Goal: Information Seeking & Learning: Learn about a topic

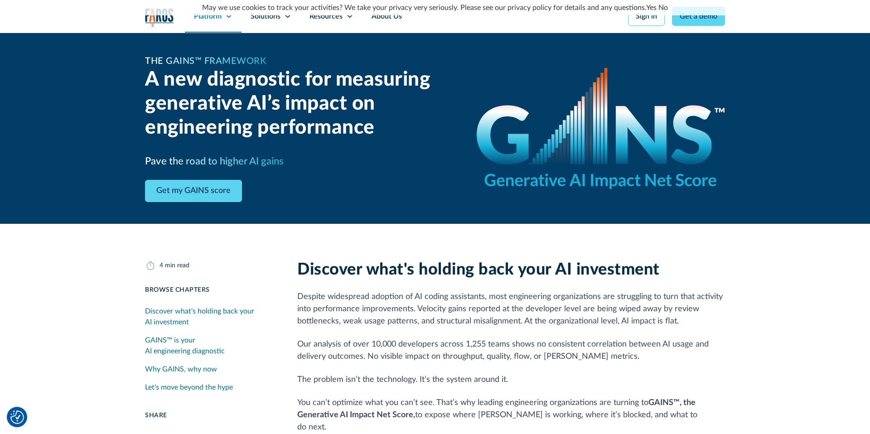
click at [231, 19] on icon at bounding box center [228, 16] width 7 height 7
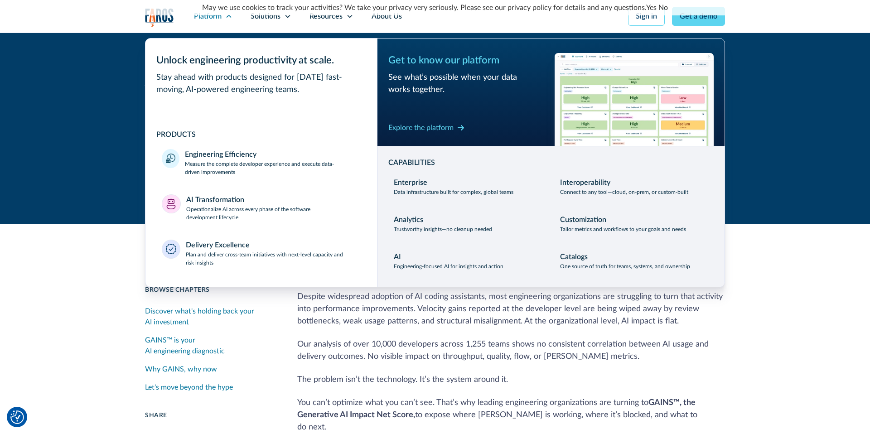
click at [778, 135] on div "The GAINS™ Framework A new diagnostic for measuring generative AI’s impact on e…" at bounding box center [435, 128] width 870 height 191
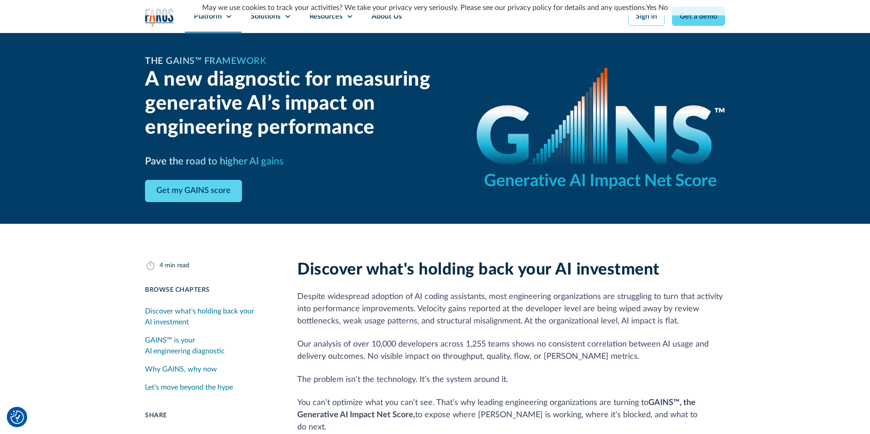
click at [227, 21] on div "Platform" at bounding box center [213, 16] width 57 height 33
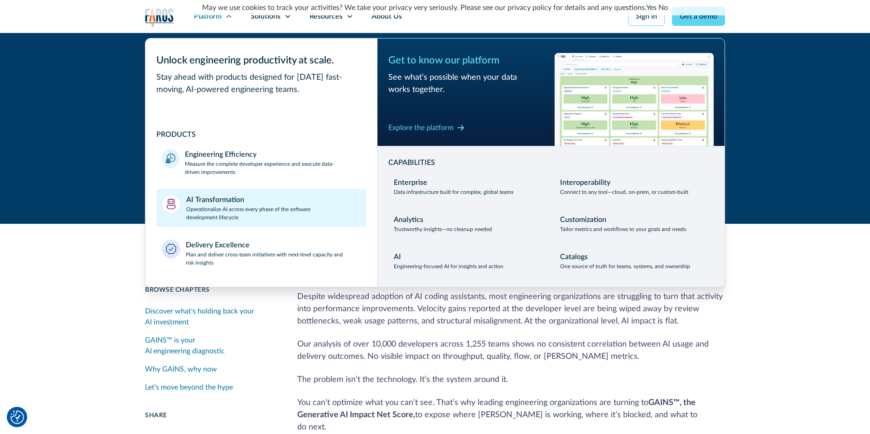
click at [227, 205] on p "Operationalize AI across every phase of the software development lifecycle" at bounding box center [273, 213] width 175 height 16
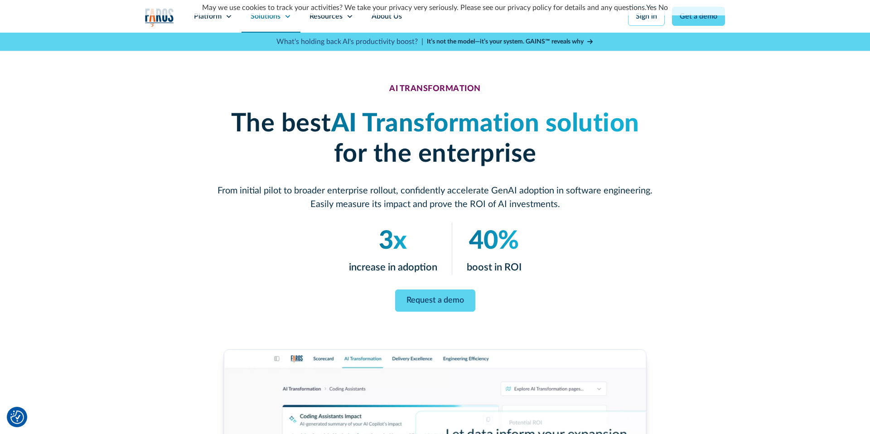
click at [290, 19] on icon at bounding box center [287, 16] width 7 height 7
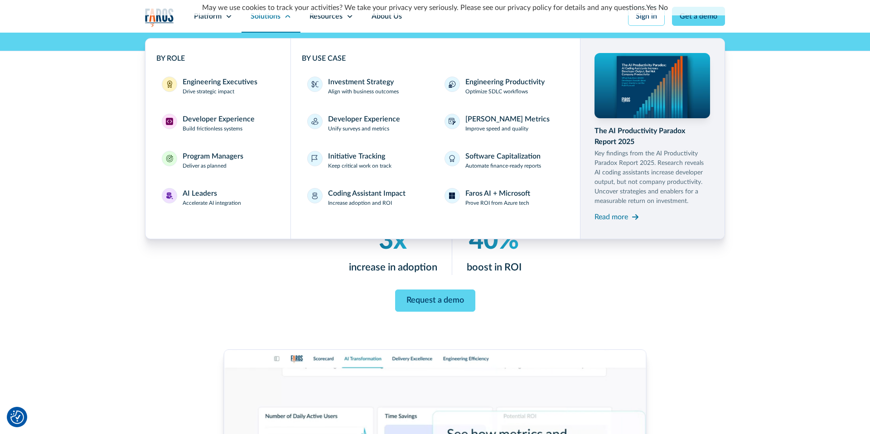
click at [290, 19] on icon at bounding box center [287, 16] width 7 height 7
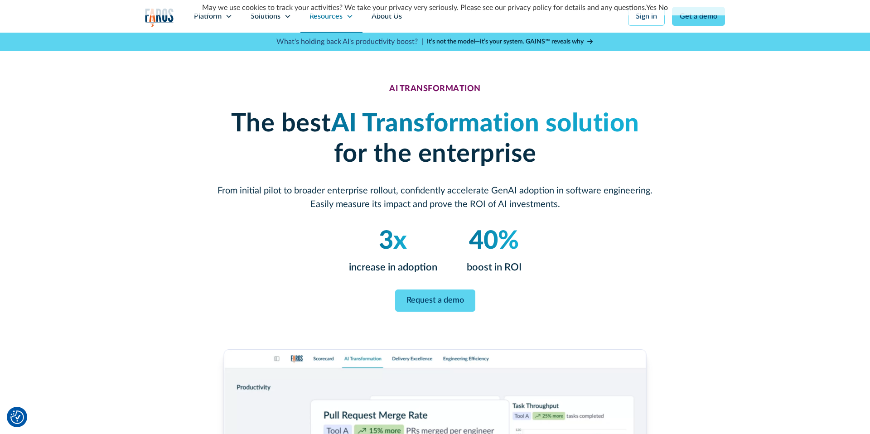
click at [350, 17] on icon at bounding box center [349, 16] width 7 height 7
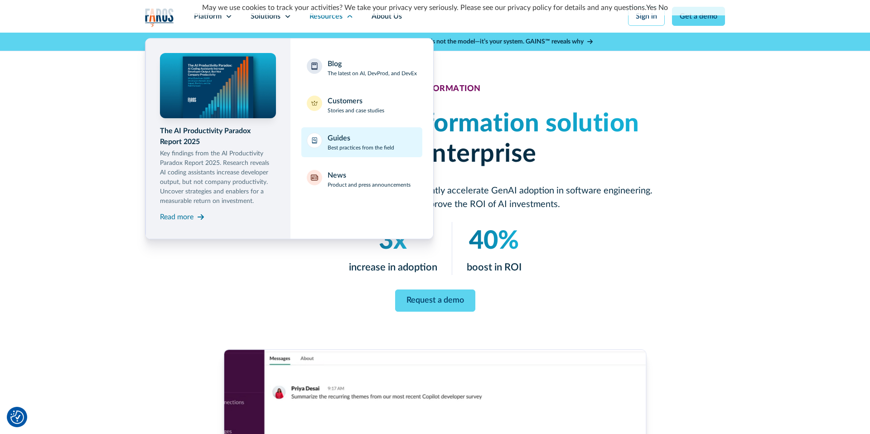
click at [346, 145] on p "Best practices from the field" at bounding box center [360, 148] width 67 height 8
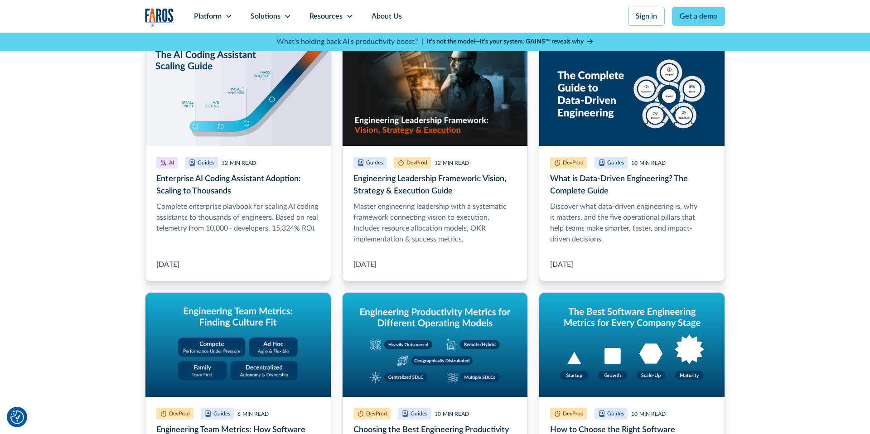
scroll to position [274, 0]
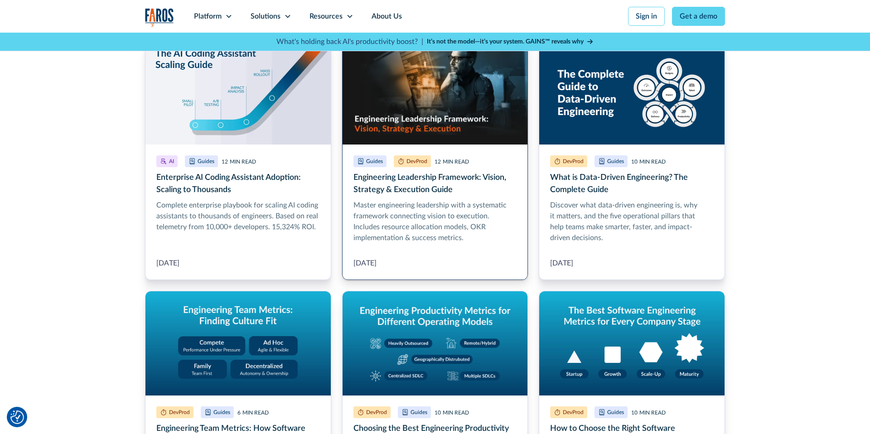
click at [415, 186] on link "Engineering Leadership Framework: Vision, Strategy & Execution Guide" at bounding box center [435, 160] width 186 height 240
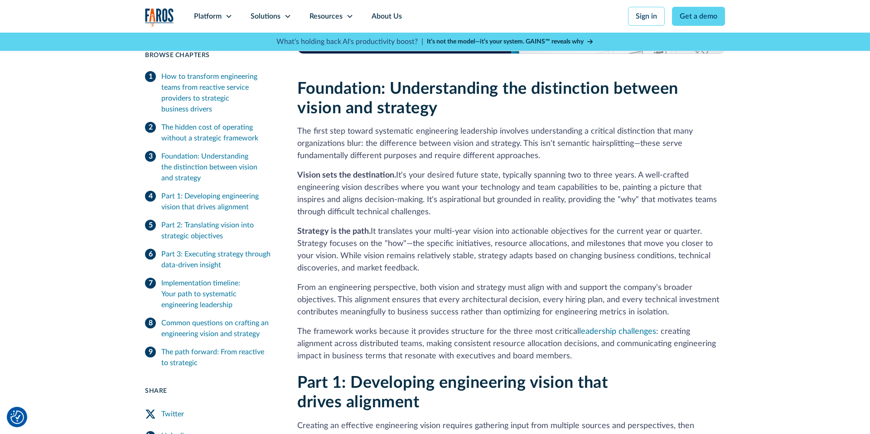
scroll to position [896, 0]
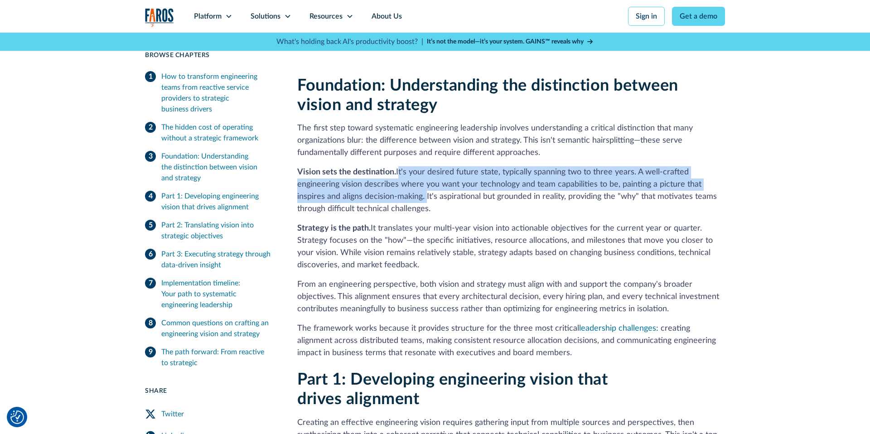
drag, startPoint x: 407, startPoint y: 159, endPoint x: 423, endPoint y: 189, distance: 34.2
click at [423, 189] on p "Vision sets the destination. It's your desired future state, typically spanning…" at bounding box center [511, 190] width 428 height 49
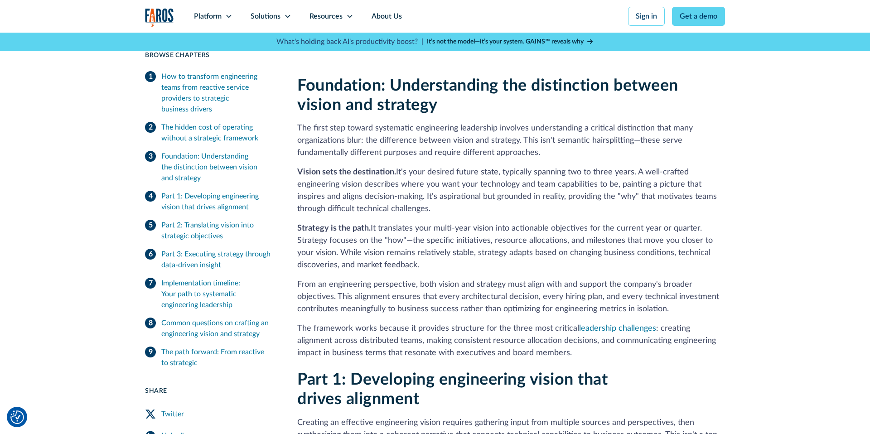
click at [426, 188] on p "Vision sets the destination. It's your desired future state, typically spanning…" at bounding box center [511, 190] width 428 height 49
drag, startPoint x: 439, startPoint y: 187, endPoint x: 563, endPoint y: 185, distance: 123.2
click at [563, 185] on p "Vision sets the destination. It's your desired future state, typically spanning…" at bounding box center [511, 190] width 428 height 49
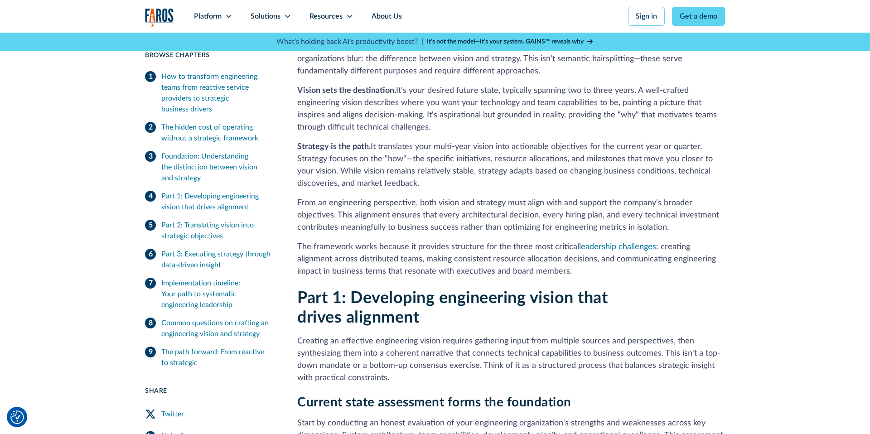
scroll to position [978, 0]
drag, startPoint x: 297, startPoint y: 149, endPoint x: 403, endPoint y: 149, distance: 105.5
click at [403, 149] on p "Strategy is the path. It translates your multi-year vision into actionable obje…" at bounding box center [511, 164] width 428 height 49
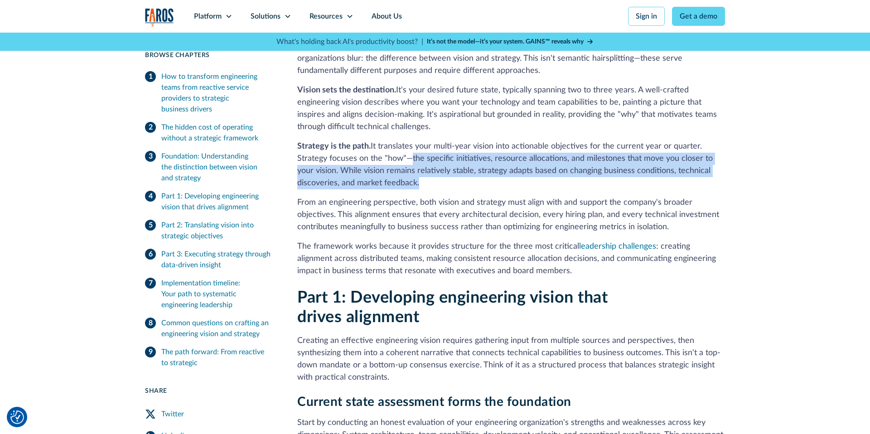
drag, startPoint x: 411, startPoint y: 148, endPoint x: 469, endPoint y: 168, distance: 61.2
click at [469, 168] on p "Strategy is the path. It translates your multi-year vision into actionable obje…" at bounding box center [511, 164] width 428 height 49
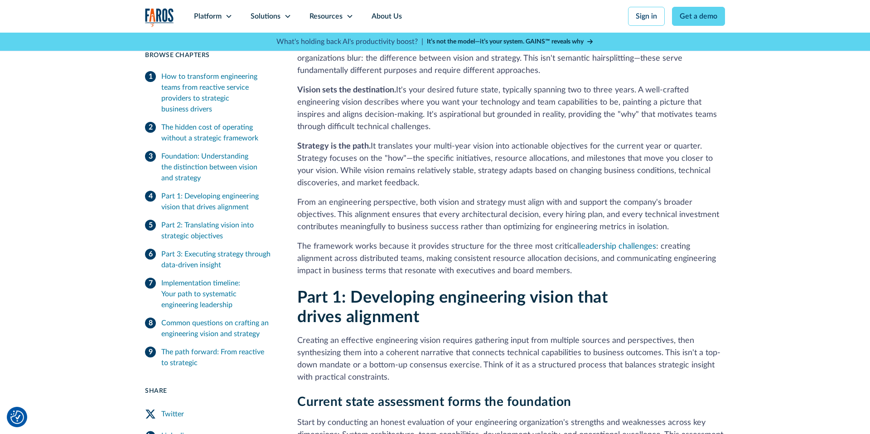
click at [360, 197] on p "From an engineering perspective, both vision and strategy must align with and s…" at bounding box center [511, 215] width 428 height 37
drag, startPoint x: 301, startPoint y: 193, endPoint x: 459, endPoint y: 193, distance: 158.1
click at [459, 197] on p "From an engineering perspective, both vision and strategy must align with and s…" at bounding box center [511, 215] width 428 height 37
drag, startPoint x: 386, startPoint y: 248, endPoint x: 563, endPoint y: 248, distance: 177.1
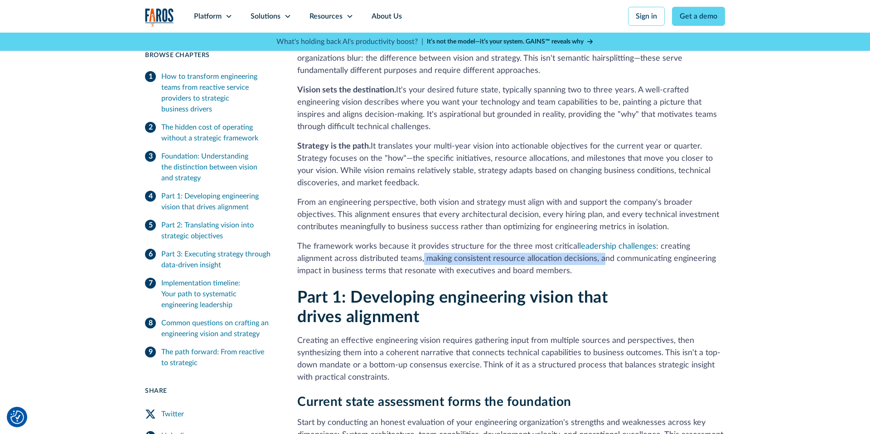
click at [563, 248] on p "The framework works because it provides structure for the three most critical l…" at bounding box center [511, 259] width 428 height 37
drag, startPoint x: 563, startPoint y: 248, endPoint x: 572, endPoint y: 248, distance: 8.2
click at [565, 248] on p "The framework works because it provides structure for the three most critical l…" at bounding box center [511, 259] width 428 height 37
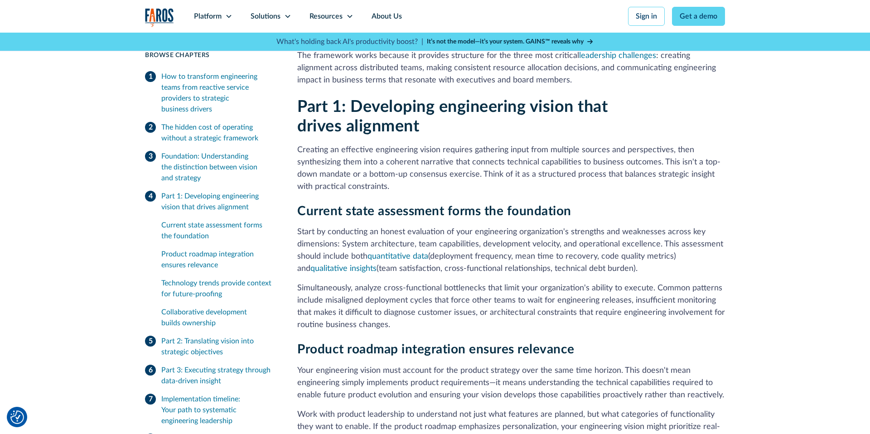
scroll to position [1170, 0]
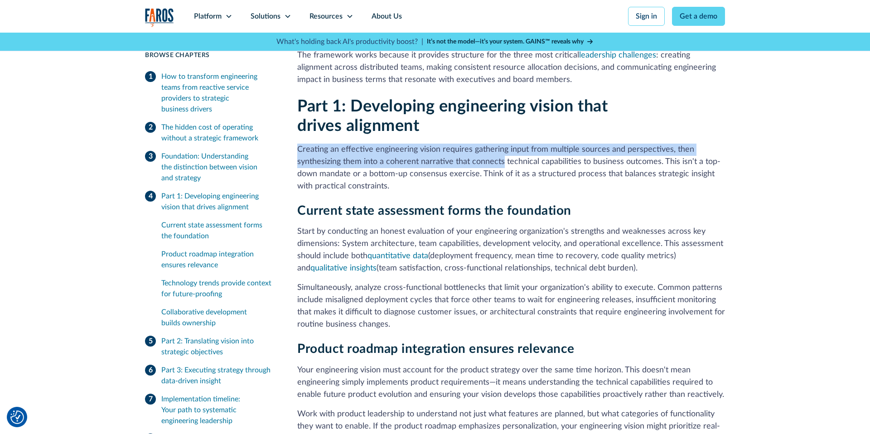
drag, startPoint x: 298, startPoint y: 138, endPoint x: 514, endPoint y: 151, distance: 216.4
click at [508, 150] on p "Creating an effective engineering vision requires gathering input from multiple…" at bounding box center [511, 168] width 428 height 49
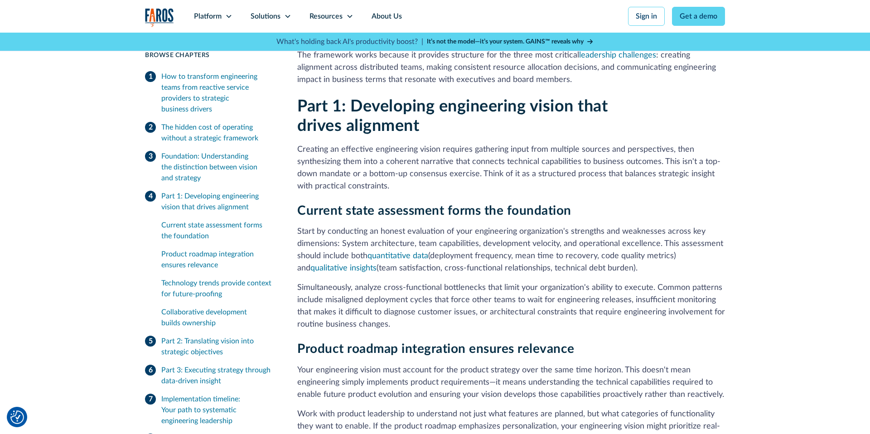
click at [536, 151] on p "Creating an effective engineering vision requires gathering input from multiple…" at bounding box center [511, 168] width 428 height 49
drag, startPoint x: 659, startPoint y: 152, endPoint x: 476, endPoint y: 164, distance: 184.3
click at [476, 164] on p "Creating an effective engineering vision requires gathering input from multiple…" at bounding box center [511, 168] width 428 height 49
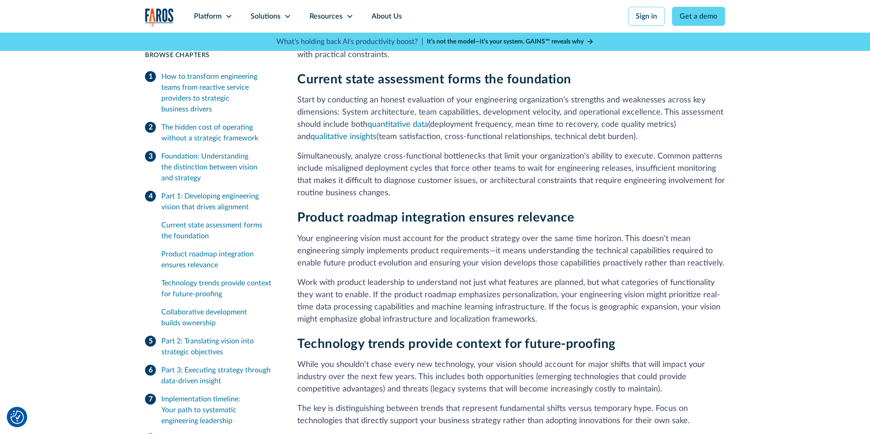
scroll to position [1301, 0]
drag, startPoint x: 298, startPoint y: 90, endPoint x: 446, endPoint y: 89, distance: 147.7
click at [446, 94] on p "Start by conducting an honest evaluation of your engineering organization's str…" at bounding box center [511, 118] width 428 height 49
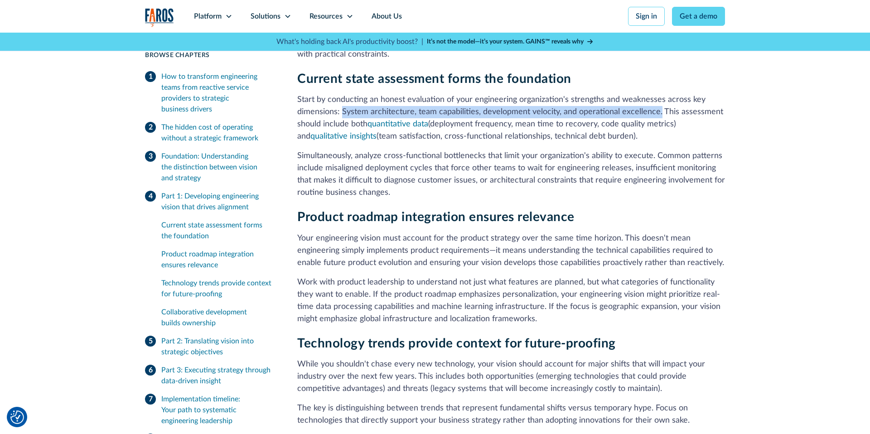
drag, startPoint x: 342, startPoint y: 101, endPoint x: 657, endPoint y: 102, distance: 315.3
click at [657, 102] on p "Start by conducting an honest evaluation of your engineering organization's str…" at bounding box center [511, 118] width 428 height 49
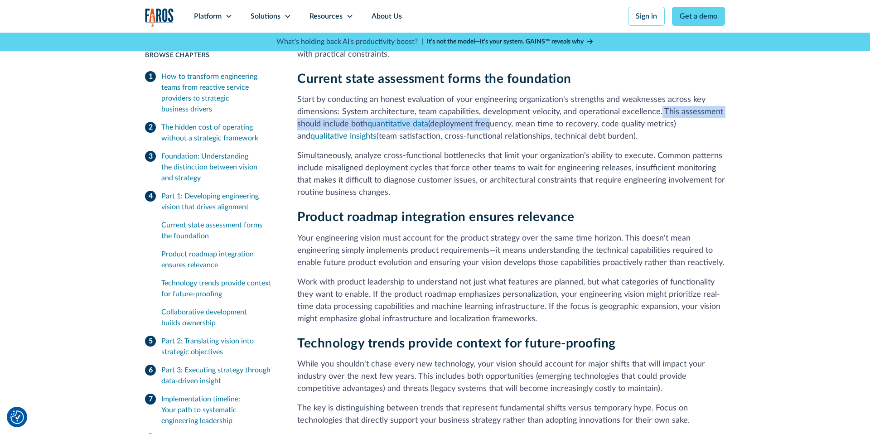
drag, startPoint x: 659, startPoint y: 101, endPoint x: 513, endPoint y: 113, distance: 147.2
click at [490, 115] on p "Start by conducting an honest evaluation of your engineering organization's str…" at bounding box center [511, 118] width 428 height 49
click at [526, 113] on p "Start by conducting an honest evaluation of your engineering organization's str…" at bounding box center [511, 118] width 428 height 49
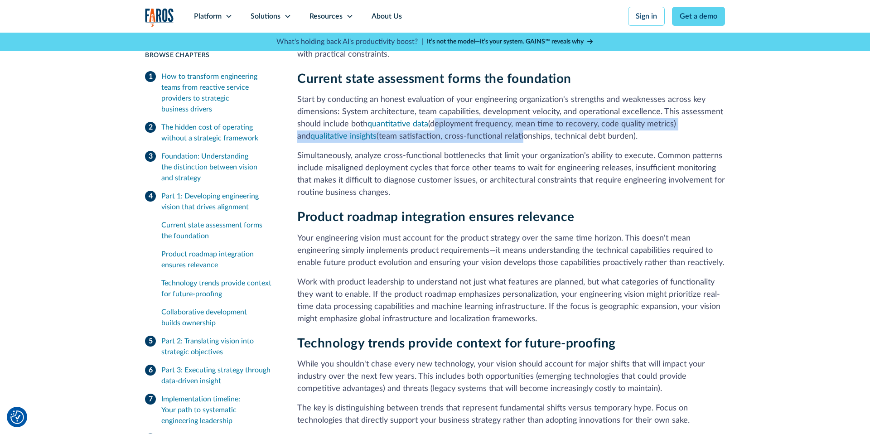
drag, startPoint x: 438, startPoint y: 114, endPoint x: 493, endPoint y: 127, distance: 56.0
click at [498, 127] on p "Start by conducting an honest evaluation of your engineering organization's str…" at bounding box center [511, 118] width 428 height 49
click at [410, 128] on p "Start by conducting an honest evaluation of your engineering organization's str…" at bounding box center [511, 118] width 428 height 49
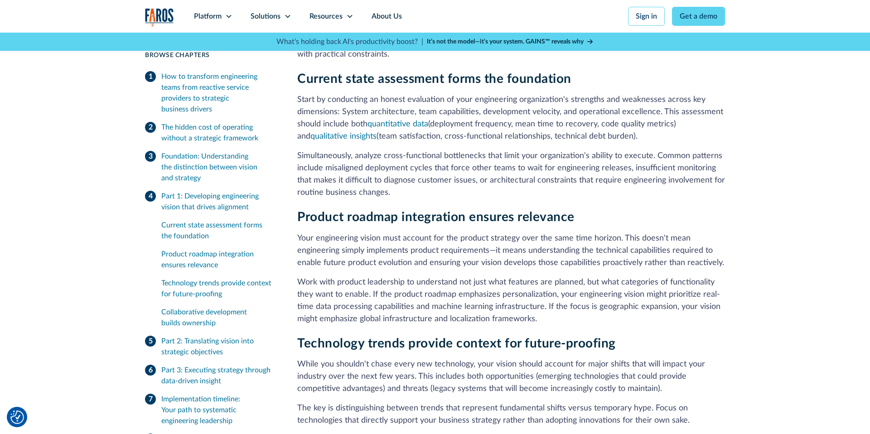
drag, startPoint x: 373, startPoint y: 126, endPoint x: 630, endPoint y: 125, distance: 256.8
click at [630, 125] on p "Start by conducting an honest evaluation of your engineering organization's str…" at bounding box center [511, 118] width 428 height 49
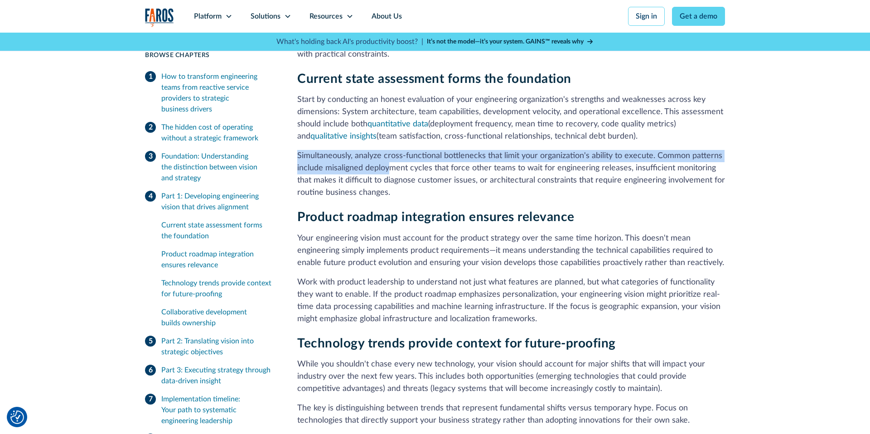
drag, startPoint x: 298, startPoint y: 145, endPoint x: 379, endPoint y: 156, distance: 81.4
click at [385, 156] on p "Simultaneously, analyze cross-functional bottlenecks that limit your organizati…" at bounding box center [511, 174] width 428 height 49
click at [378, 157] on p "Simultaneously, analyze cross-functional bottlenecks that limit your organizati…" at bounding box center [511, 174] width 428 height 49
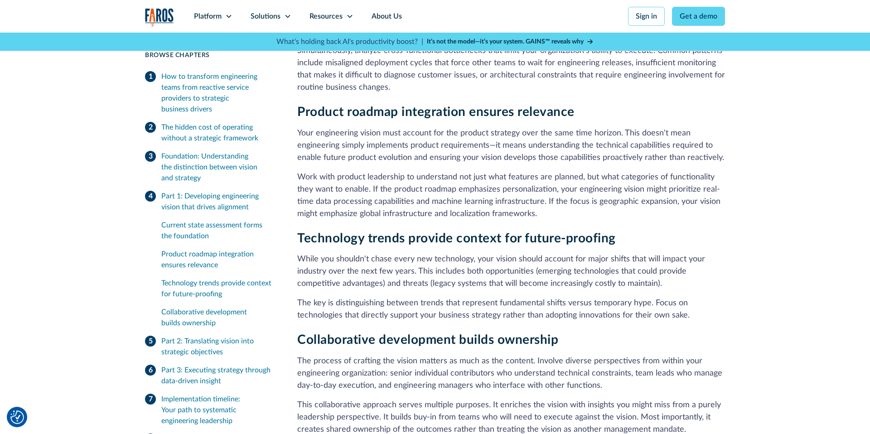
scroll to position [1412, 0]
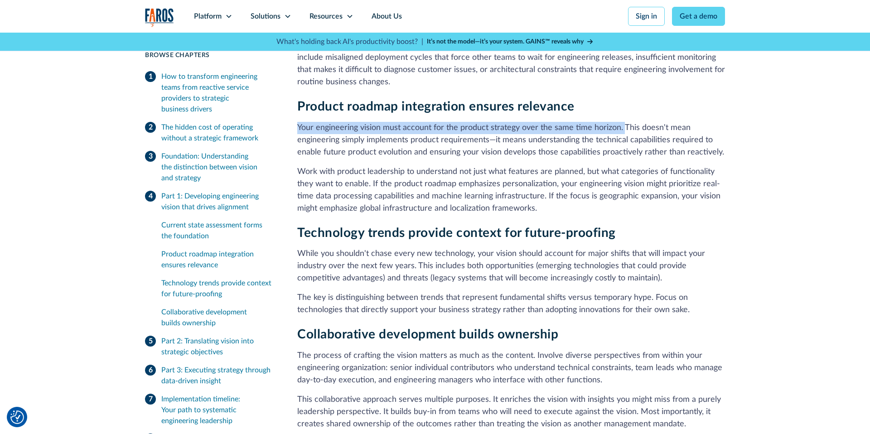
drag, startPoint x: 620, startPoint y: 117, endPoint x: 297, endPoint y: 118, distance: 323.0
click at [297, 122] on p "Your engineering vision must account for the product strategy over the same tim…" at bounding box center [511, 140] width 428 height 37
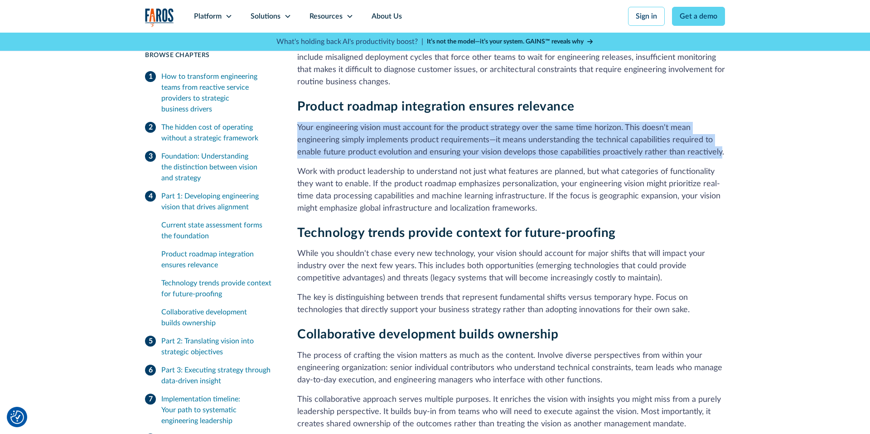
drag, startPoint x: 297, startPoint y: 116, endPoint x: 717, endPoint y: 146, distance: 421.4
click at [717, 146] on p "Your engineering vision must account for the product strategy over the same tim…" at bounding box center [511, 140] width 428 height 37
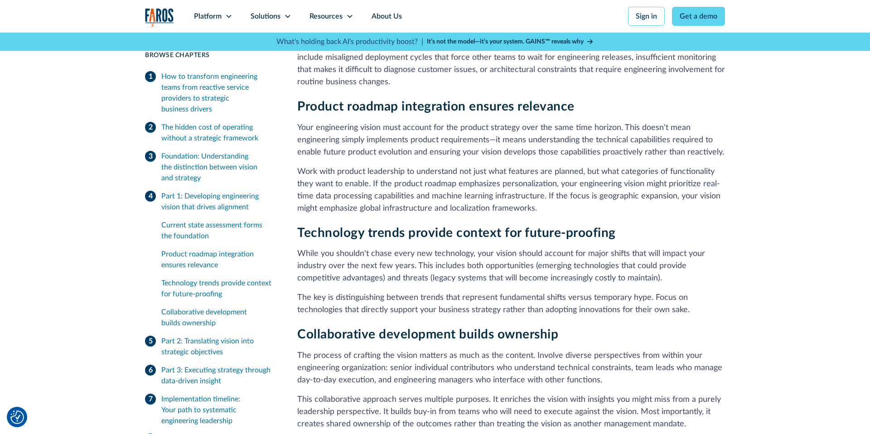
click at [326, 166] on p "Work with product leadership to understand not just what features are planned, …" at bounding box center [511, 190] width 428 height 49
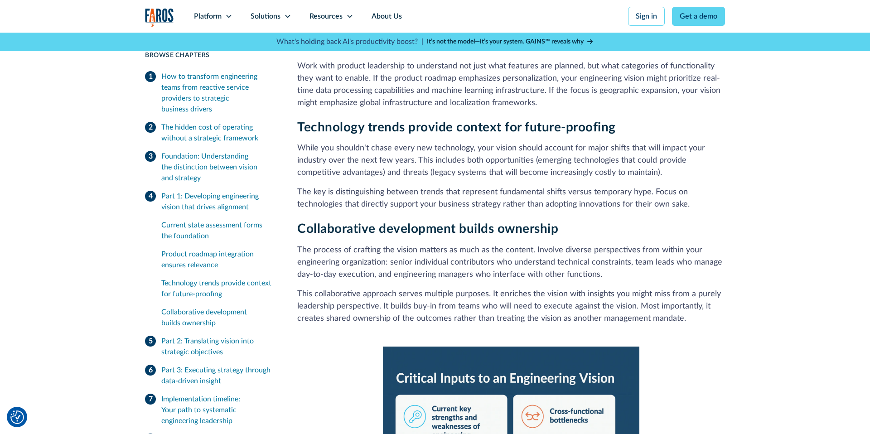
scroll to position [1524, 0]
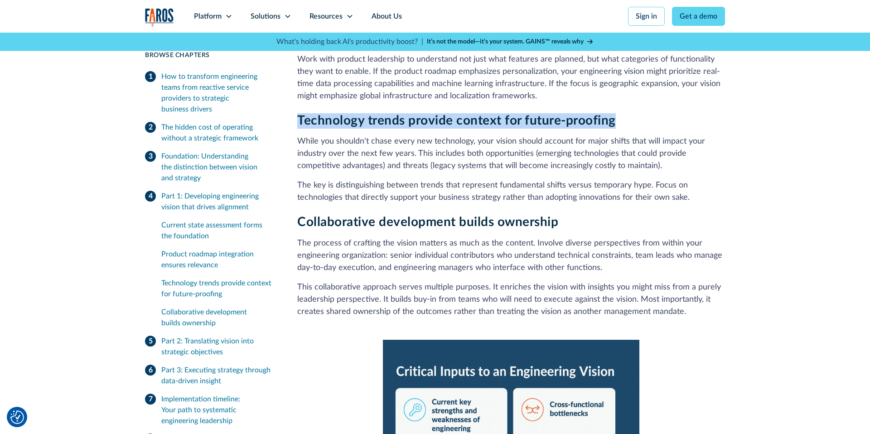
drag, startPoint x: 617, startPoint y: 110, endPoint x: 298, endPoint y: 112, distance: 319.8
click at [298, 113] on h3 "Technology trends provide context for future-proofing" at bounding box center [511, 120] width 428 height 15
click at [298, 114] on strong "Technology trends provide context for future-proofing" at bounding box center [456, 120] width 318 height 13
drag, startPoint x: 298, startPoint y: 110, endPoint x: 610, endPoint y: 108, distance: 311.6
click at [610, 114] on strong "Technology trends provide context for future-proofing" at bounding box center [456, 120] width 318 height 13
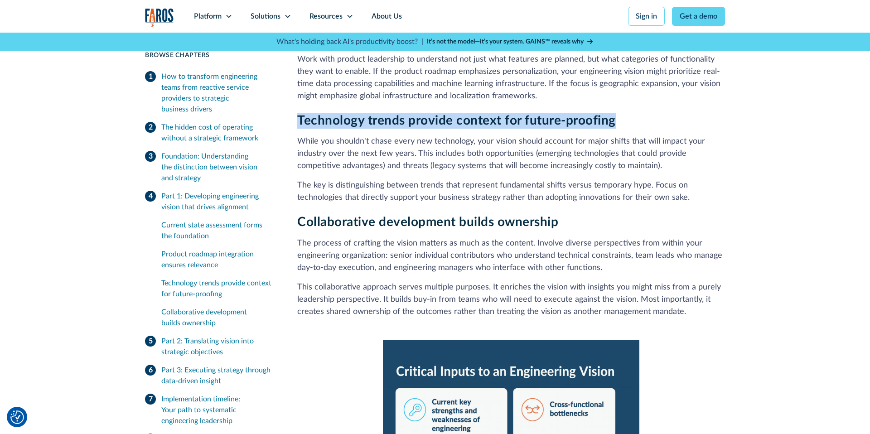
drag, startPoint x: 610, startPoint y: 108, endPoint x: 596, endPoint y: 114, distance: 15.1
click at [611, 114] on strong "Technology trends provide context for future-proofing" at bounding box center [456, 120] width 318 height 13
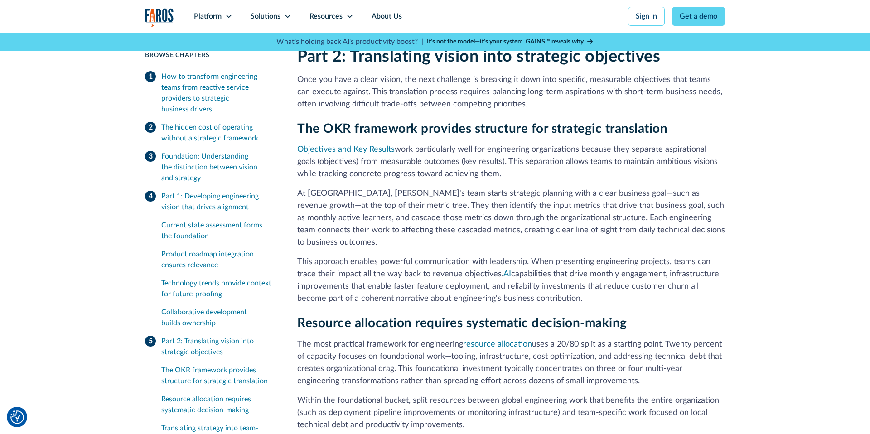
scroll to position [2105, 0]
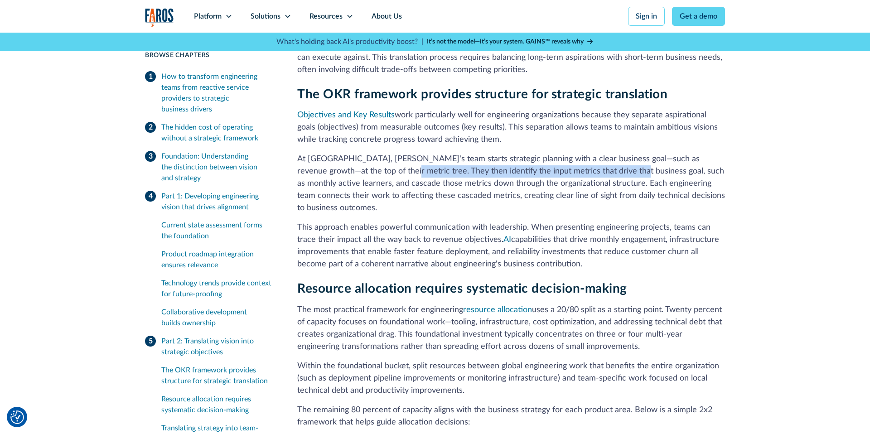
drag, startPoint x: 379, startPoint y: 159, endPoint x: 590, endPoint y: 159, distance: 211.1
click at [589, 159] on p "At [GEOGRAPHIC_DATA], [PERSON_NAME]'s team starts strategic planning with a cle…" at bounding box center [511, 183] width 428 height 61
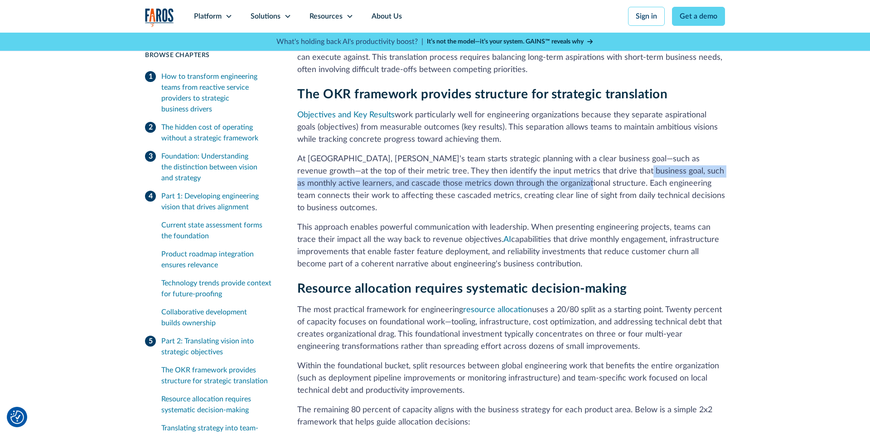
drag, startPoint x: 590, startPoint y: 159, endPoint x: 528, endPoint y: 173, distance: 63.6
click at [528, 173] on p "At [GEOGRAPHIC_DATA], [PERSON_NAME]'s team starts strategic planning with a cle…" at bounding box center [511, 183] width 428 height 61
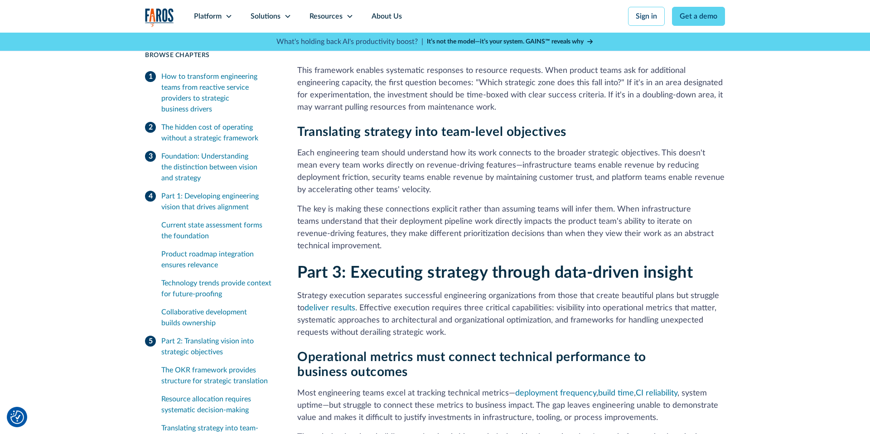
scroll to position [2638, 0]
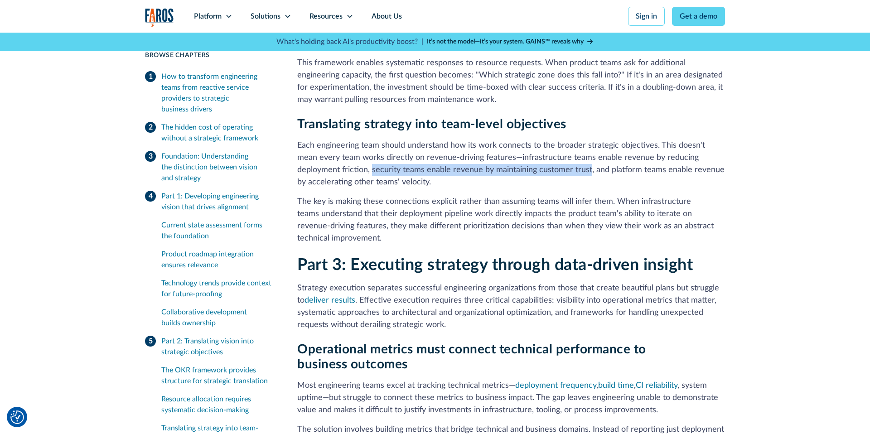
drag, startPoint x: 355, startPoint y: 148, endPoint x: 544, endPoint y: 146, distance: 188.4
click at [544, 146] on p "Each engineering team should understand how its work connects to the broader st…" at bounding box center [511, 164] width 428 height 49
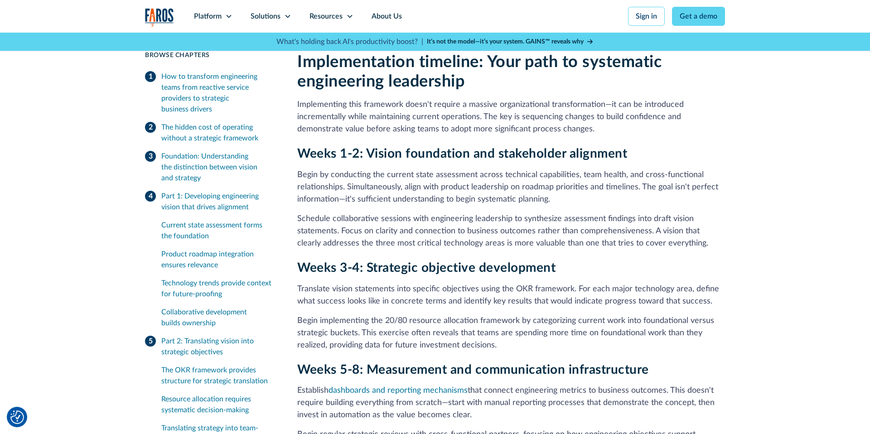
scroll to position [3528, 0]
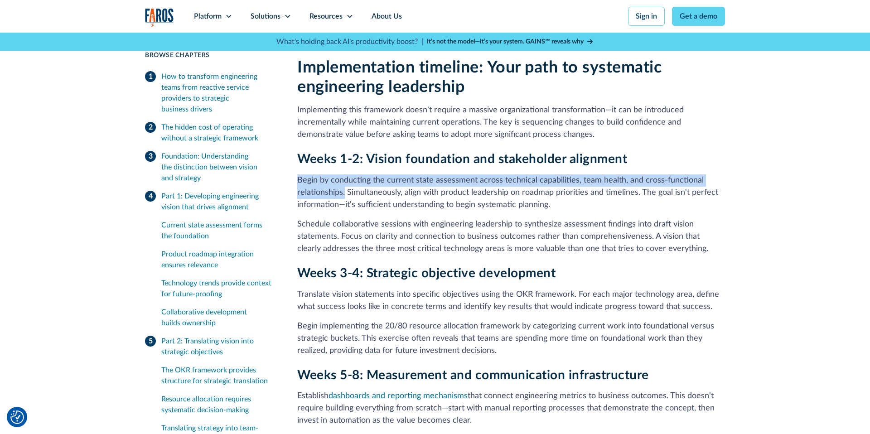
drag, startPoint x: 341, startPoint y: 171, endPoint x: 297, endPoint y: 159, distance: 45.9
click at [297, 174] on p "Begin by conducting the current state assessment across technical capabilities,…" at bounding box center [511, 192] width 428 height 37
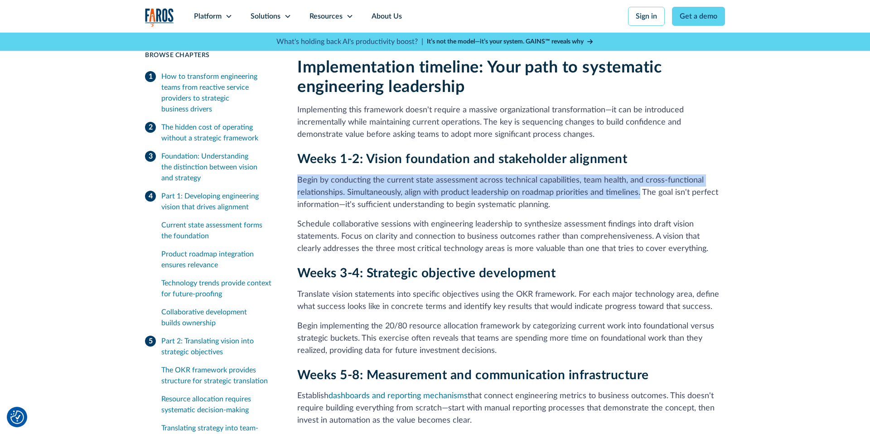
drag, startPoint x: 297, startPoint y: 157, endPoint x: 638, endPoint y: 170, distance: 340.9
click at [638, 174] on p "Begin by conducting the current state assessment across technical capabilities,…" at bounding box center [511, 192] width 428 height 37
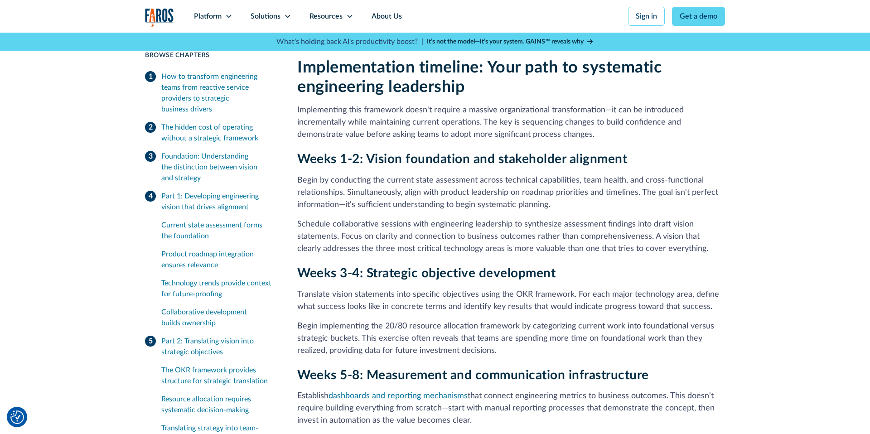
click at [638, 174] on p "Begin by conducting the current state assessment across technical capabilities,…" at bounding box center [511, 192] width 428 height 37
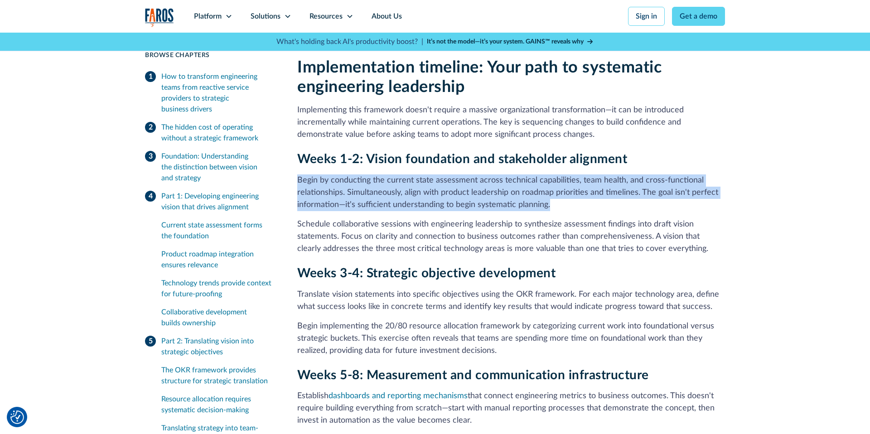
drag, startPoint x: 547, startPoint y: 183, endPoint x: 297, endPoint y: 154, distance: 251.2
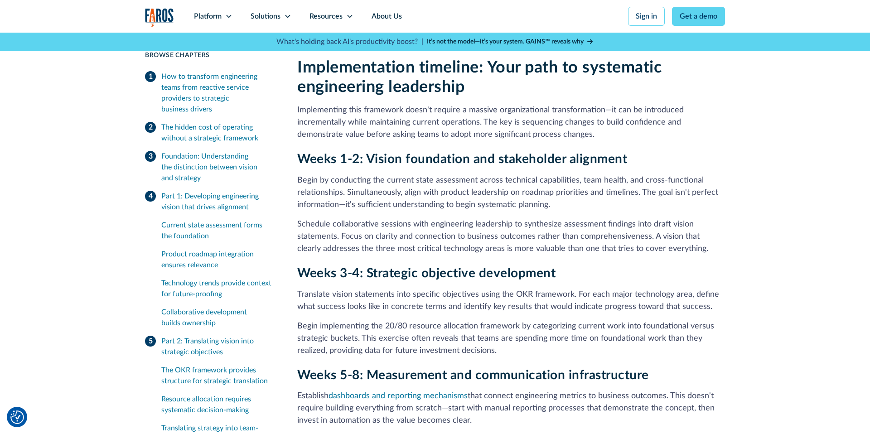
click at [304, 174] on p "Begin by conducting the current state assessment across technical capabilities,…" at bounding box center [511, 192] width 428 height 37
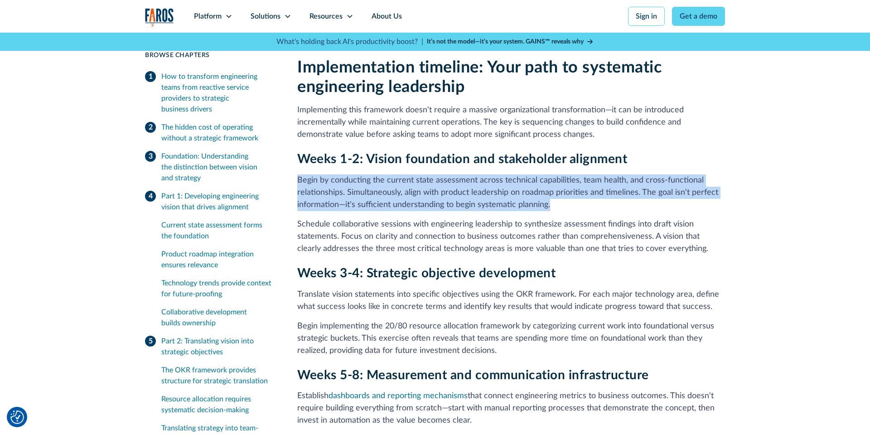
drag, startPoint x: 299, startPoint y: 157, endPoint x: 561, endPoint y: 182, distance: 263.0
click at [561, 182] on p "Begin by conducting the current state assessment across technical capabilities,…" at bounding box center [511, 192] width 428 height 37
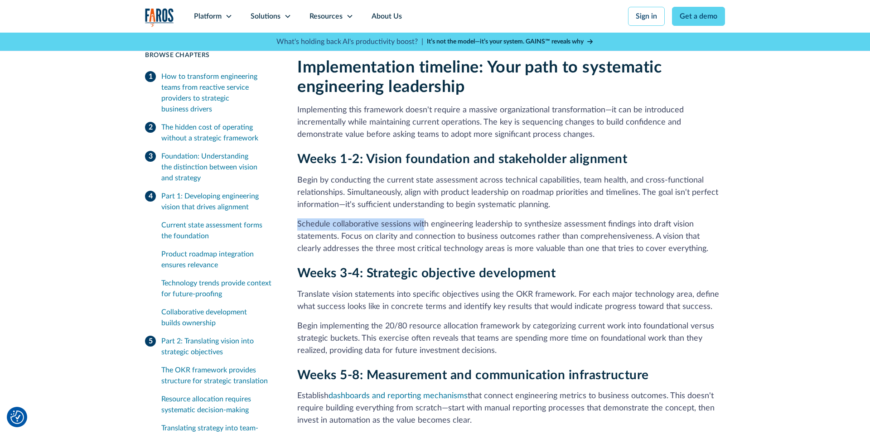
drag, startPoint x: 297, startPoint y: 202, endPoint x: 424, endPoint y: 203, distance: 126.8
click at [424, 218] on p "Schedule collaborative sessions with engineering leadership to synthesize asses…" at bounding box center [511, 236] width 428 height 37
